Goal: Find specific page/section: Find specific page/section

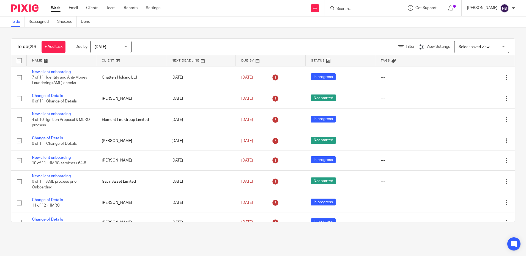
click at [346, 7] on input "Search" at bounding box center [360, 9] width 49 height 5
type input "refinery"
click at [282, 33] on div "To do (29) + Add task Due by [DATE] [DATE] [DATE] [DATE] This week Next week Th…" at bounding box center [263, 130] width 526 height 206
click at [348, 10] on input "Search" at bounding box center [360, 9] width 49 height 5
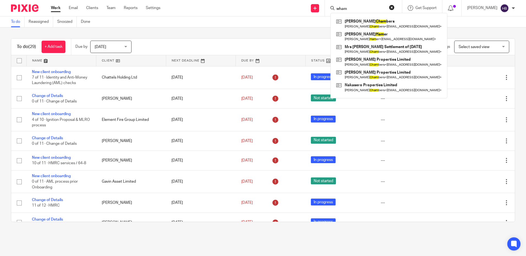
type input "wham"
click at [393, 6] on button "reset" at bounding box center [391, 7] width 5 height 5
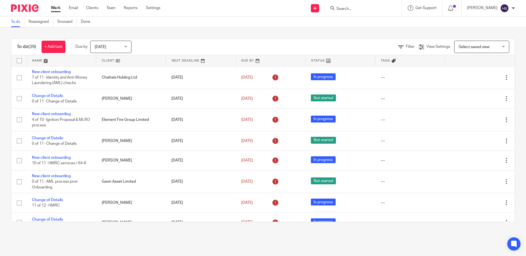
click at [365, 8] on input "Search" at bounding box center [360, 9] width 49 height 5
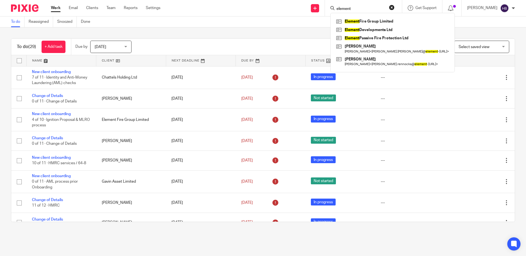
type input "element"
click button "submit" at bounding box center [0, 0] width 0 height 0
click at [22, 239] on main "To do Reassigned Snoozed Done To do (29) + Add task Due by [DATE] [DATE] [DATE]…" at bounding box center [263, 128] width 526 height 256
